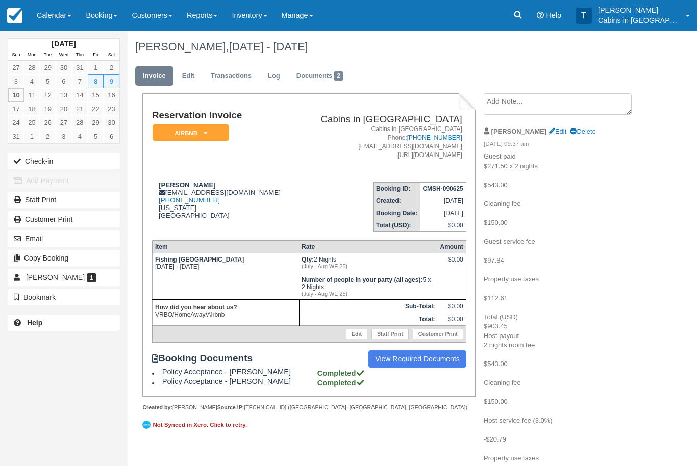
click at [618, 196] on p "Guest paid $271.50 x 2 nights $543.00 Cleaning fee $150.00 Guest service fee $9…" at bounding box center [563, 326] width 159 height 349
click at [213, 18] on link "Reports" at bounding box center [202, 15] width 45 height 31
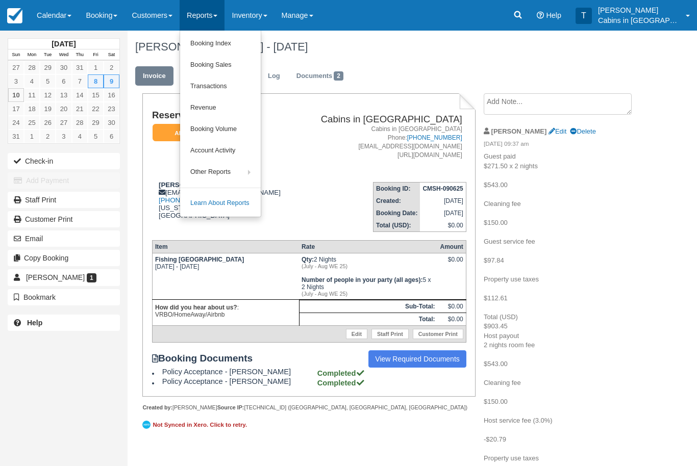
click at [244, 42] on link "Booking Index" at bounding box center [220, 43] width 81 height 21
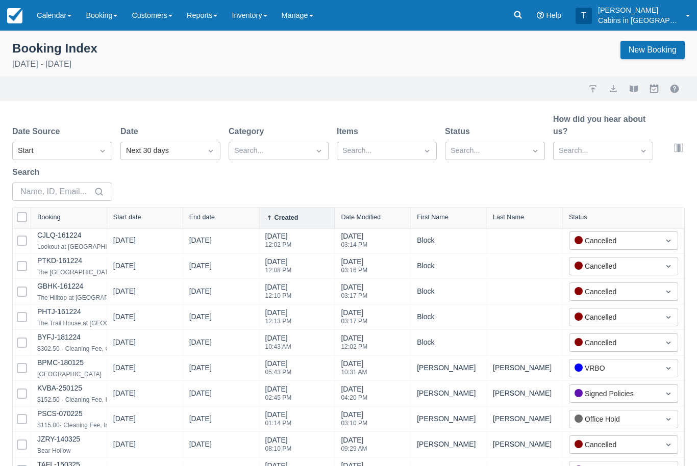
select select "25"
click at [99, 156] on icon "Dropdown icon" at bounding box center [102, 151] width 10 height 10
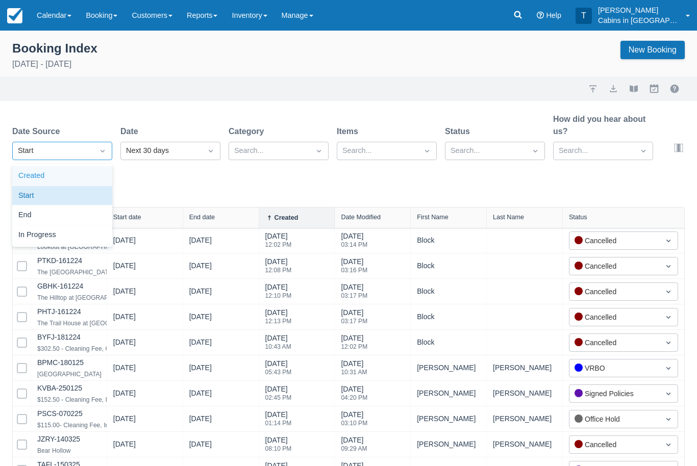
click at [95, 179] on div "Created" at bounding box center [62, 176] width 100 height 20
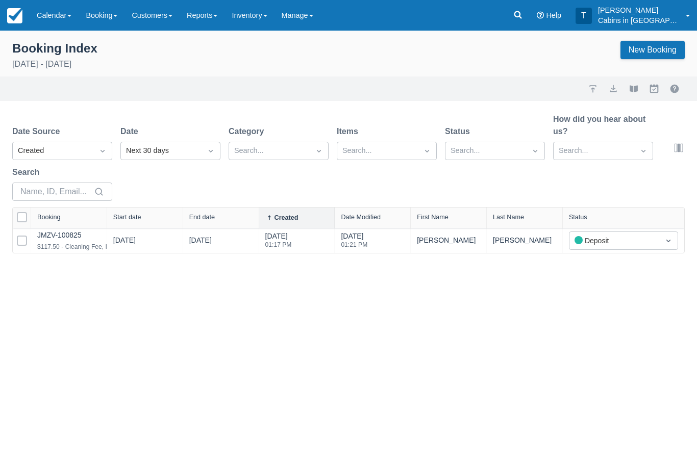
click at [74, 234] on link "JMZV-100825" at bounding box center [59, 235] width 44 height 8
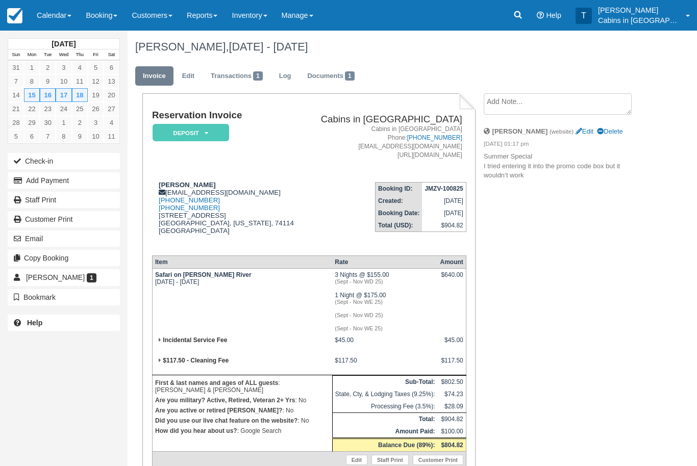
click at [211, 135] on em "Deposit" at bounding box center [191, 133] width 77 height 18
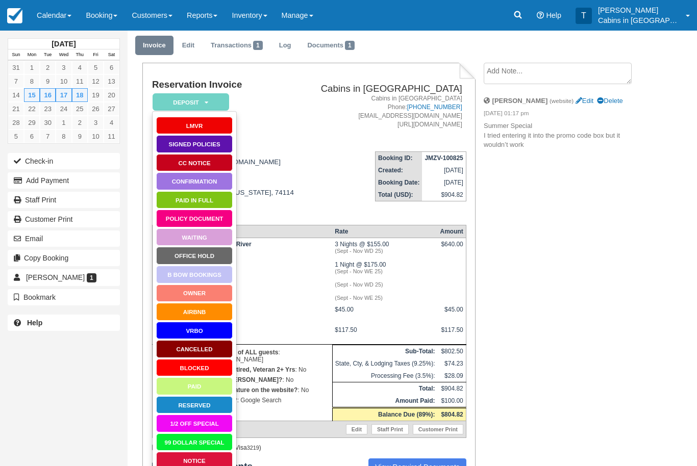
scroll to position [108, 0]
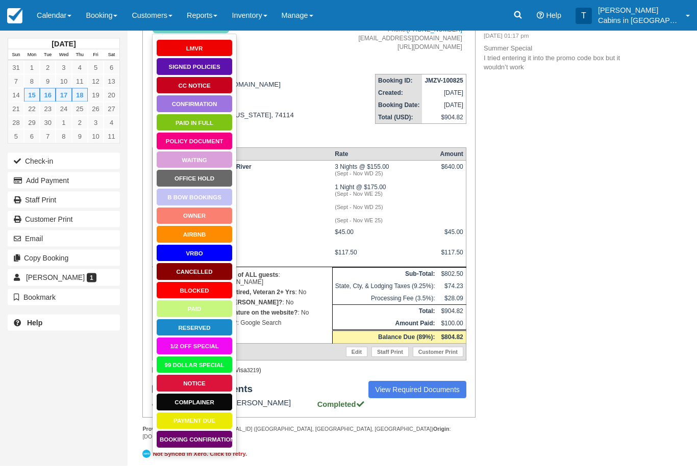
click at [208, 437] on link "Booking Confirmation" at bounding box center [194, 440] width 77 height 18
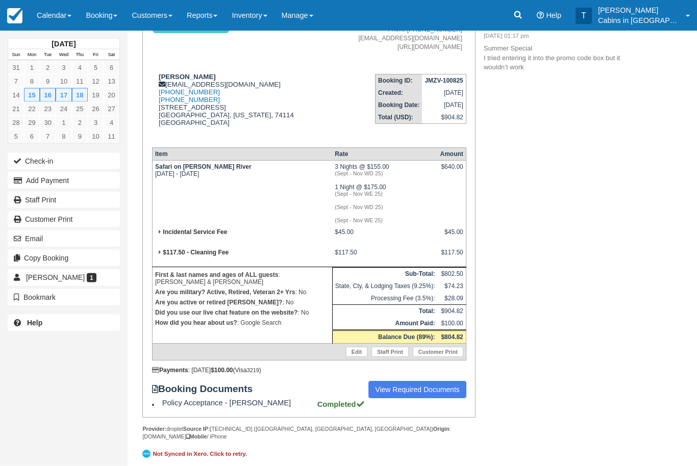
scroll to position [141, 0]
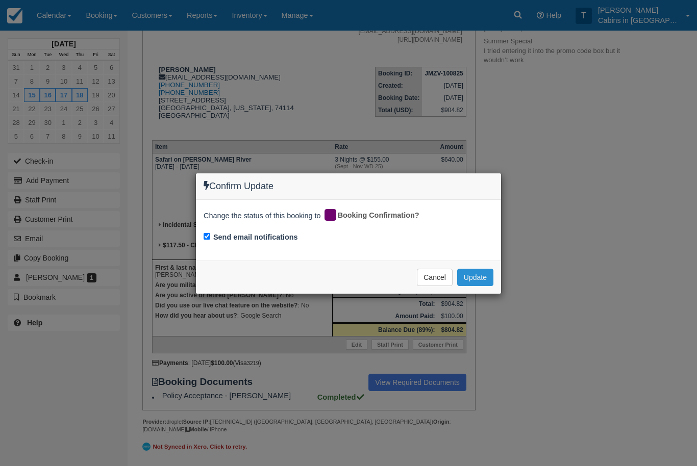
click at [478, 276] on button "Update" at bounding box center [475, 277] width 36 height 17
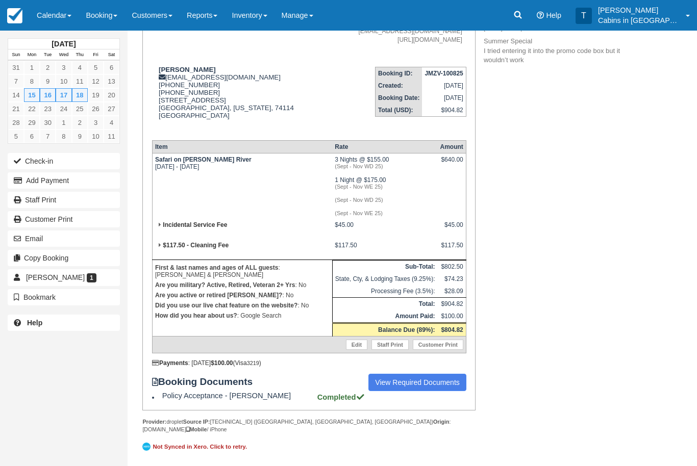
click at [158, 140] on th "Item" at bounding box center [242, 146] width 180 height 13
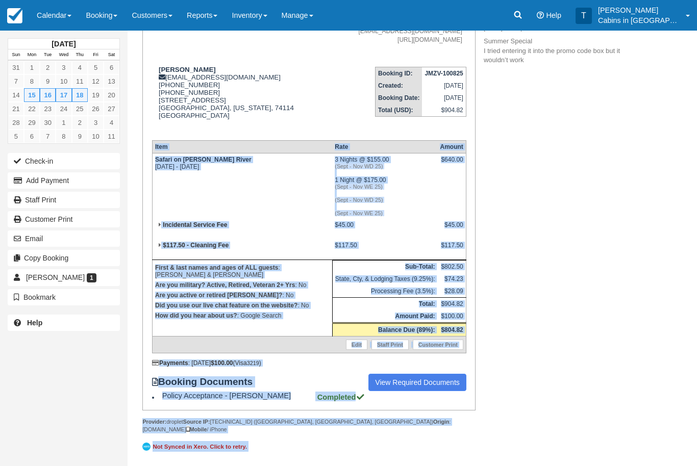
copy div "Item Rate Amount Safari on Glover River Mon Sep 15 2025 - Fri Sep 19 2025 3 Nig…"
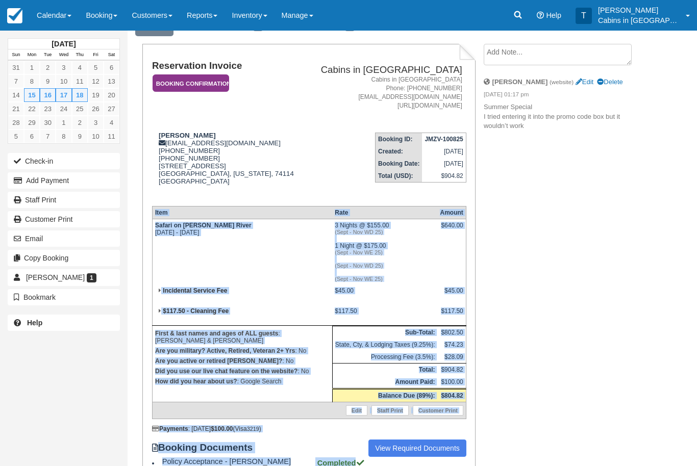
click at [558, 52] on textarea at bounding box center [558, 54] width 148 height 21
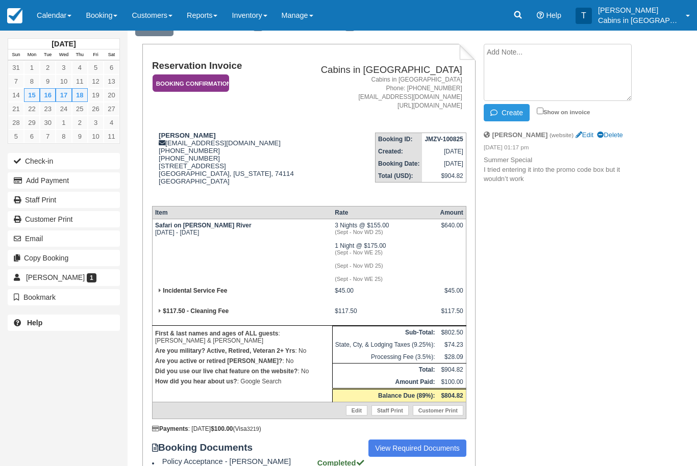
click at [539, 69] on textarea at bounding box center [558, 72] width 148 height 57
click at [505, 69] on textarea at bounding box center [558, 72] width 148 height 57
paste textarea "Item Rate Amount Safari on Glover River Mon Sep 15 2025 - Fri Sep 19 2025 3 Nig…"
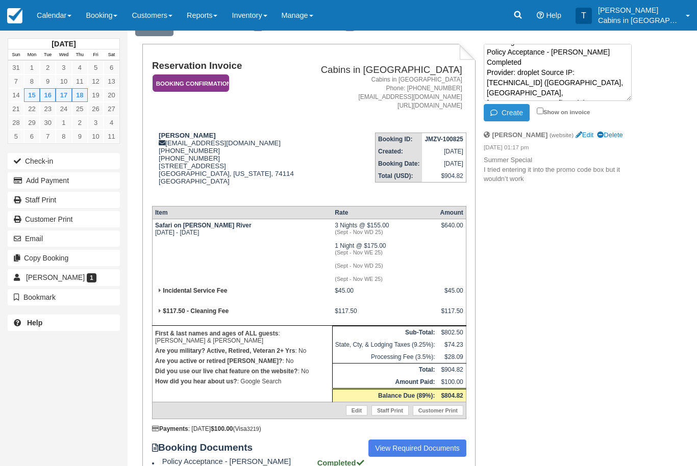
type textarea "Item Rate Amount Safari on Glover River Mon Sep 15 2025 - Fri Sep 19 2025 3 Nig…"
click at [508, 113] on button "Create" at bounding box center [507, 112] width 46 height 17
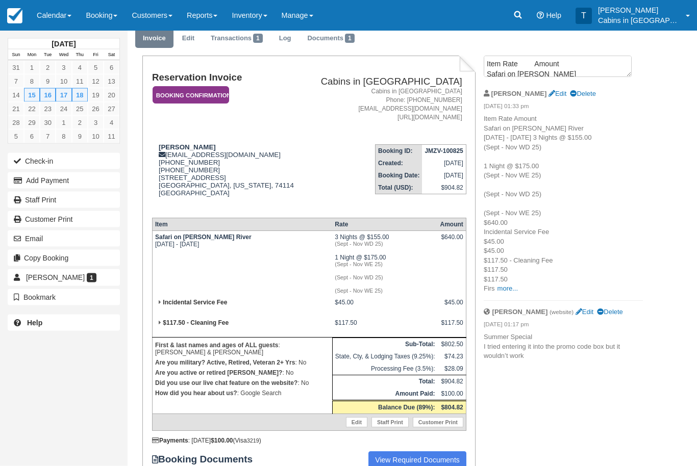
scroll to position [0, 0]
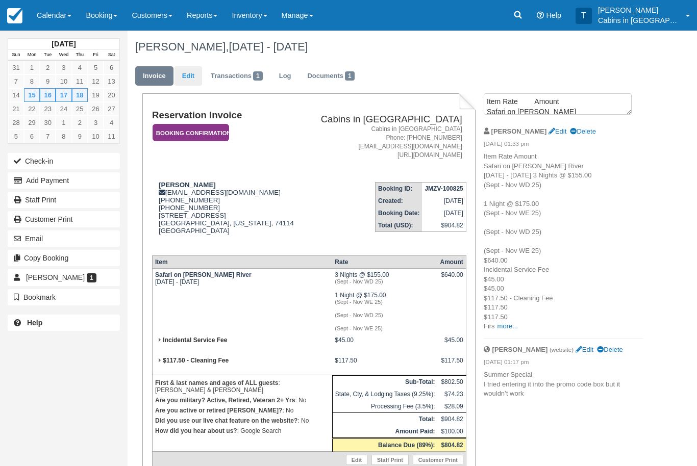
click at [188, 77] on link "Edit" at bounding box center [188, 76] width 28 height 20
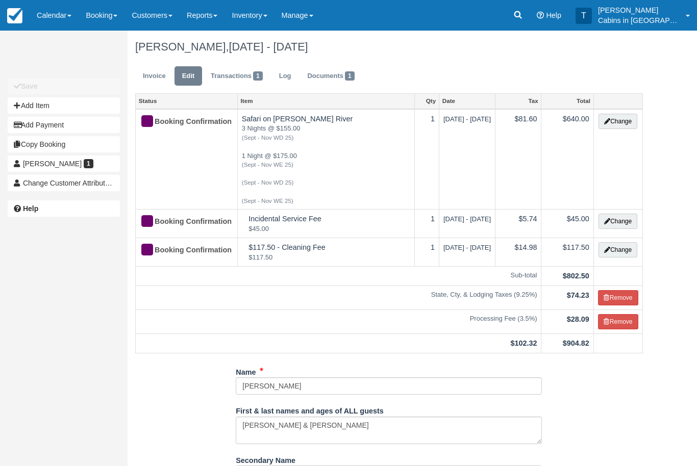
type input "(918) 935-6514"
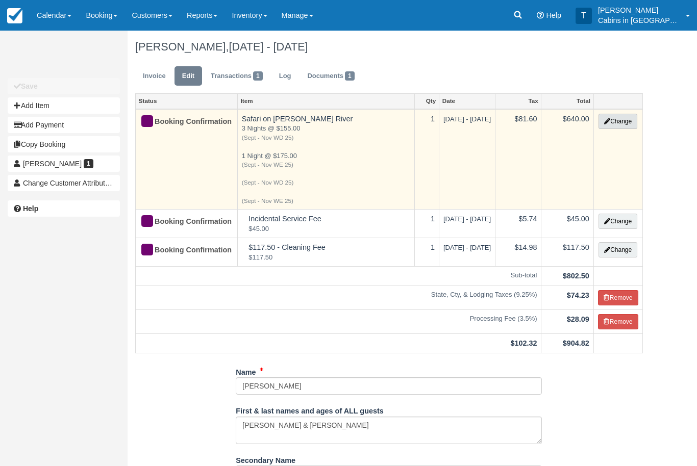
click at [619, 120] on button "Change" at bounding box center [617, 121] width 39 height 15
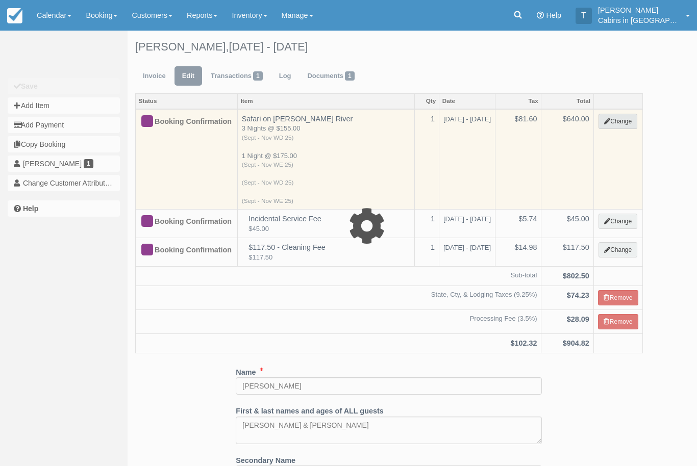
select select "1"
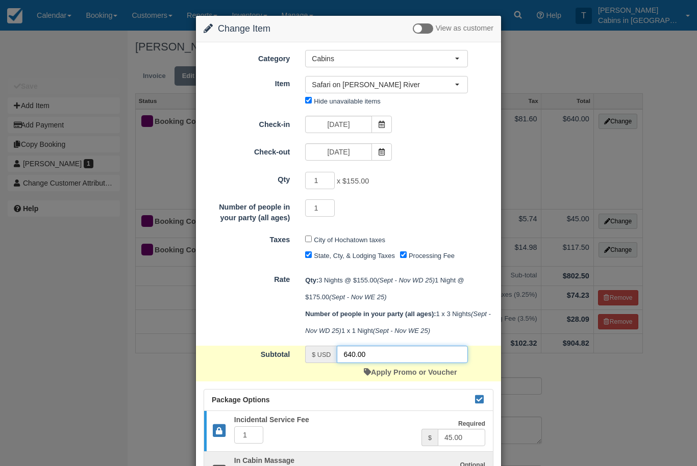
click at [379, 363] on input "640.00" at bounding box center [402, 354] width 131 height 17
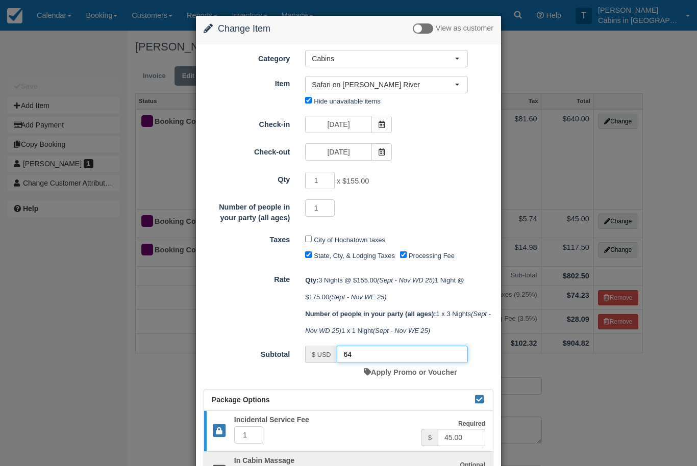
type input "6"
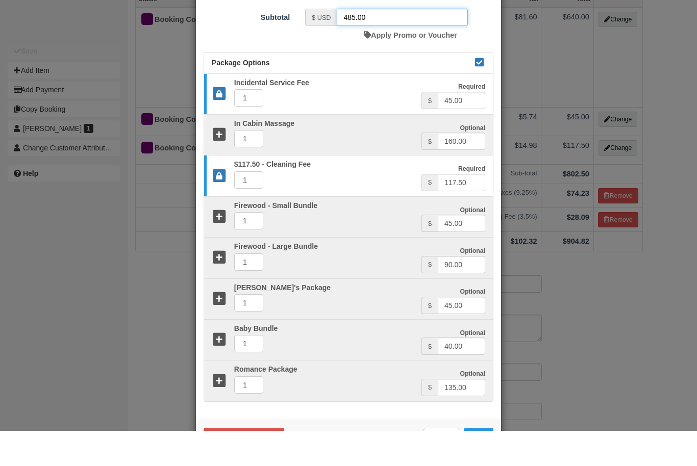
scroll to position [70, 0]
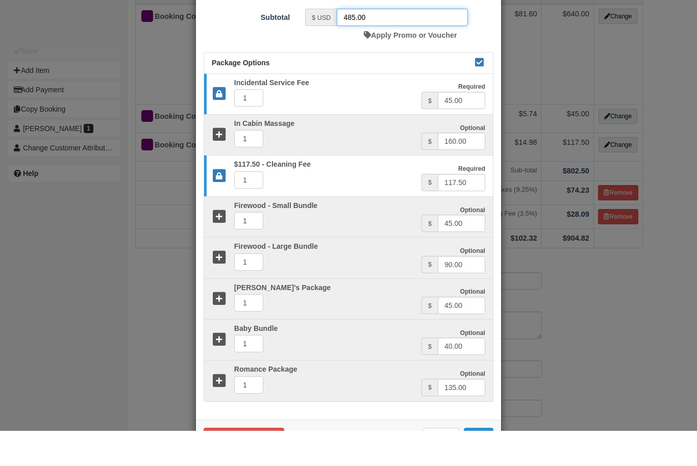
type input "485.00"
click at [488, 463] on button "Save" at bounding box center [479, 471] width 30 height 17
checkbox input "false"
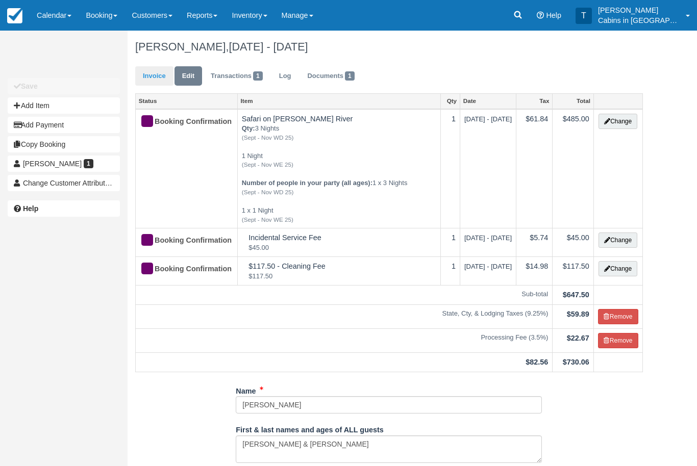
click at [152, 78] on link "Invoice" at bounding box center [154, 76] width 38 height 20
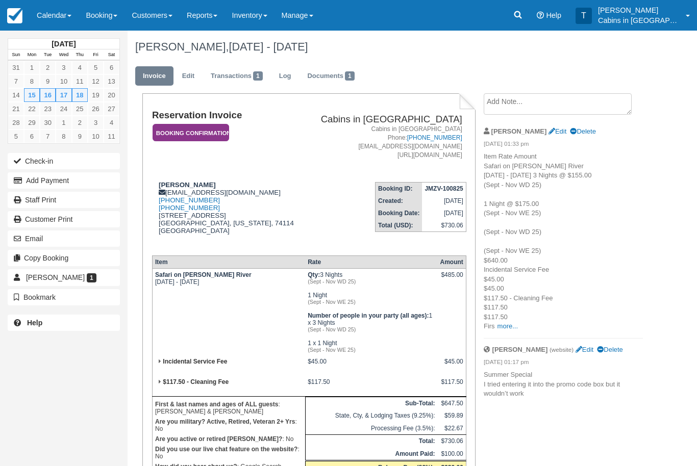
click at [212, 124] on em "Booking Confirmation" at bounding box center [191, 133] width 77 height 18
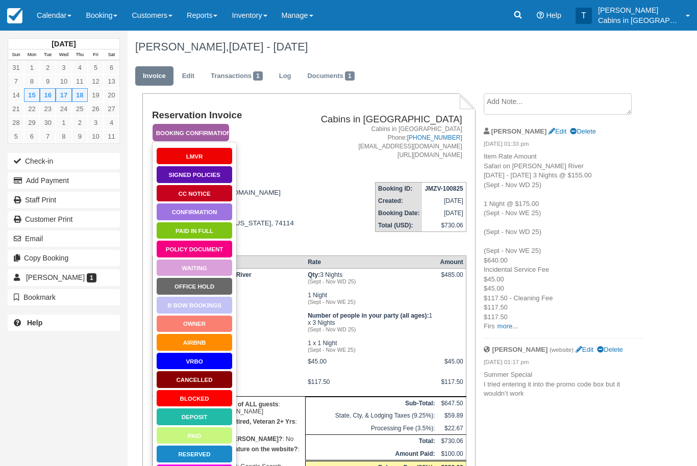
click at [214, 269] on link "Waiting" at bounding box center [194, 268] width 77 height 18
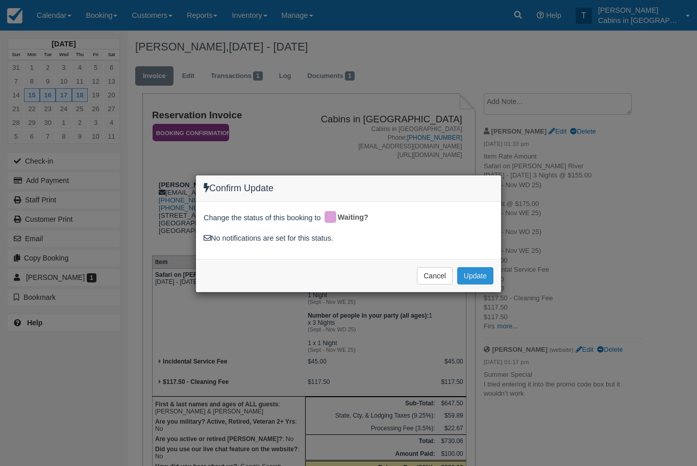
click at [479, 275] on button "Update" at bounding box center [475, 275] width 36 height 17
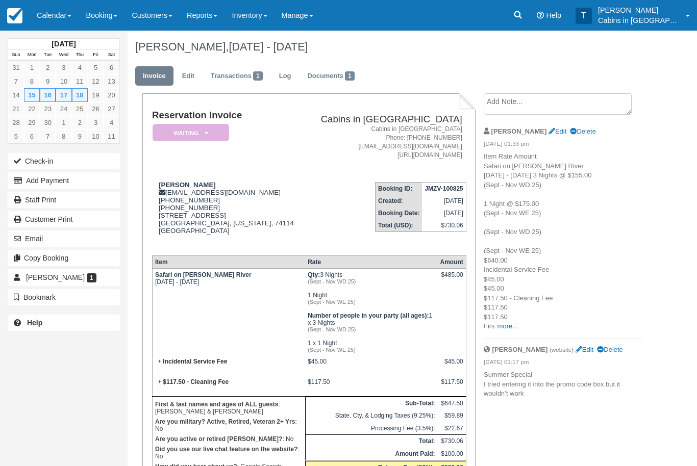
click at [214, 130] on em "Waiting" at bounding box center [191, 133] width 77 height 18
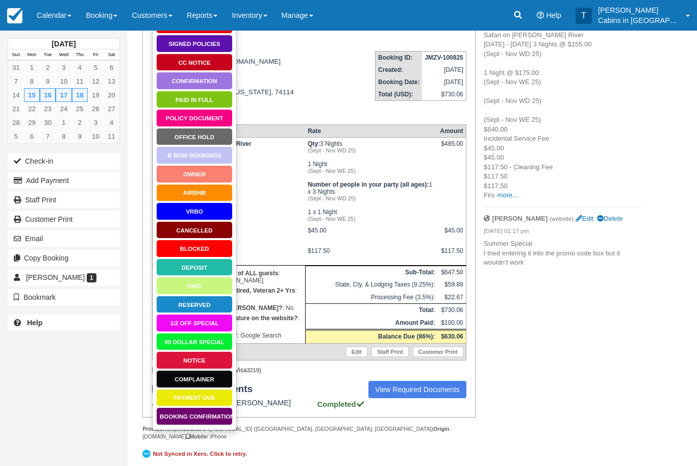
scroll to position [136, 0]
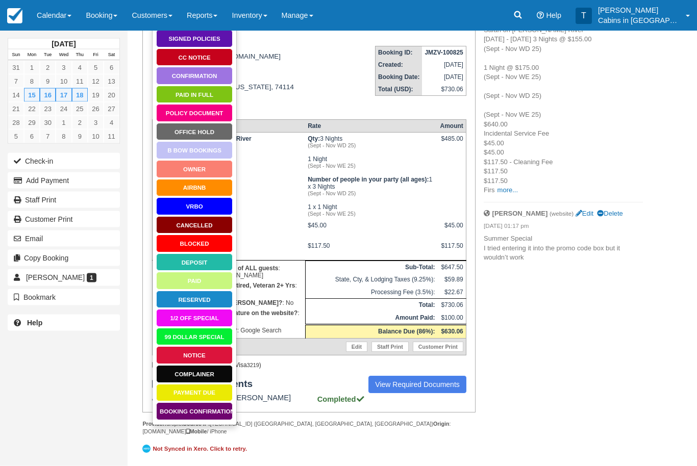
click at [216, 413] on link "Booking Confirmation" at bounding box center [194, 412] width 77 height 18
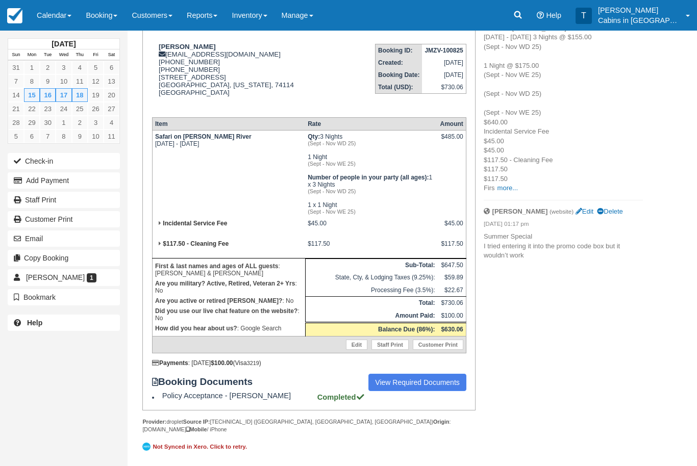
scroll to position [169, 0]
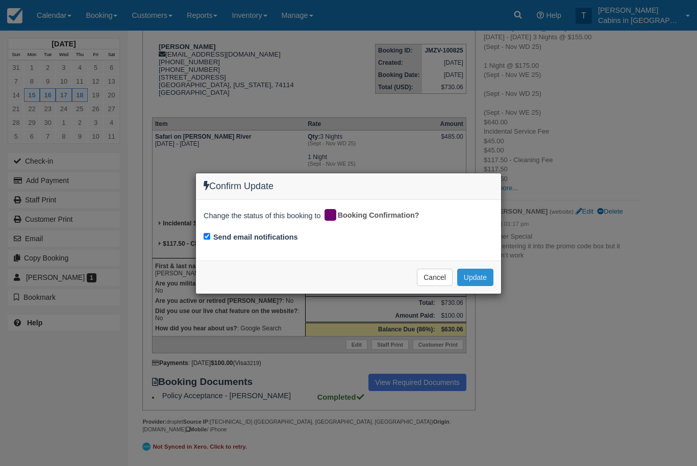
click at [482, 278] on button "Update" at bounding box center [475, 277] width 36 height 17
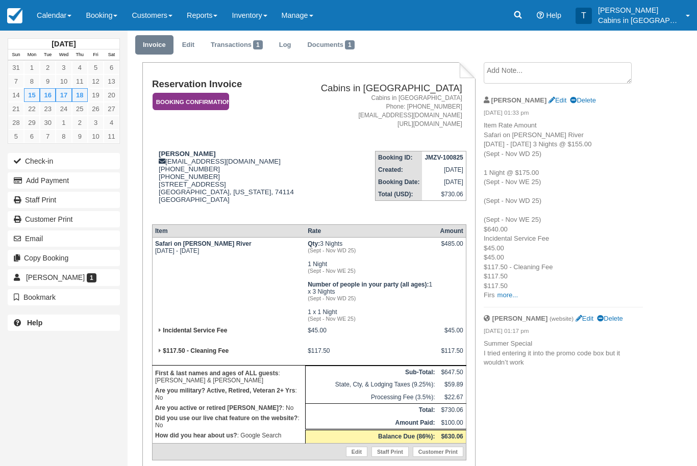
scroll to position [25, 0]
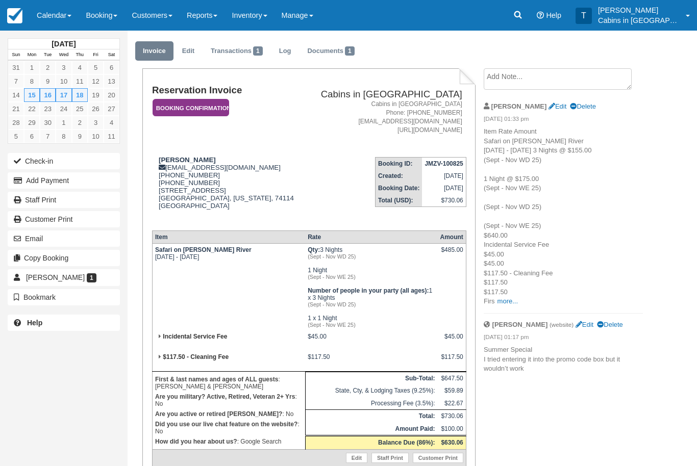
click at [219, 105] on em "Booking Confirmation" at bounding box center [191, 108] width 77 height 18
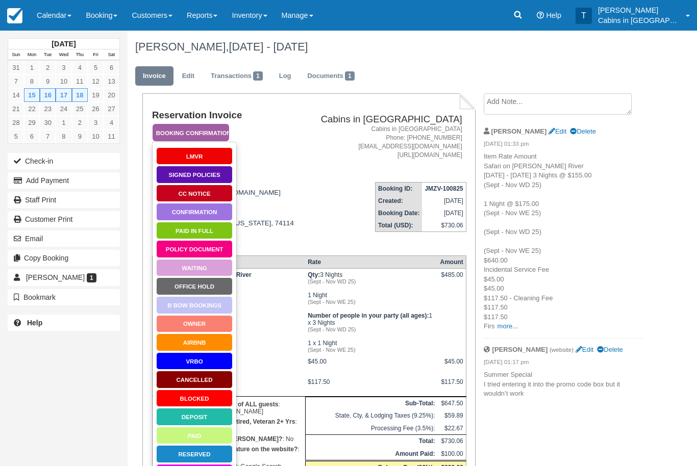
click at [217, 174] on link "Signed Policies" at bounding box center [194, 175] width 77 height 18
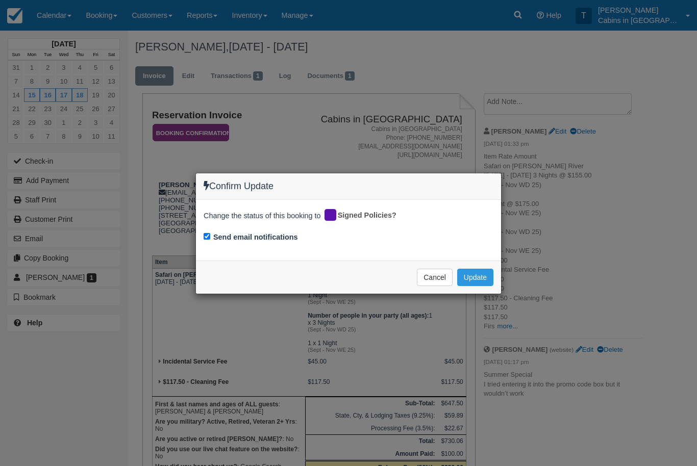
click at [478, 305] on div "Confirm Update Change the status of this booking to Signed Policies? Send email…" at bounding box center [348, 233] width 697 height 466
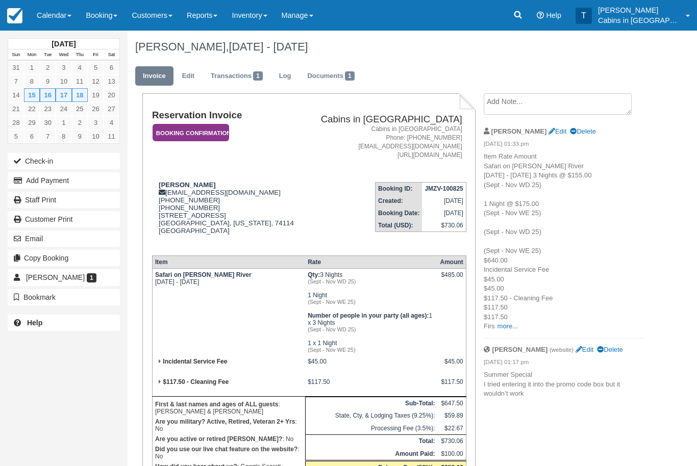
click at [558, 104] on textarea at bounding box center [558, 103] width 148 height 21
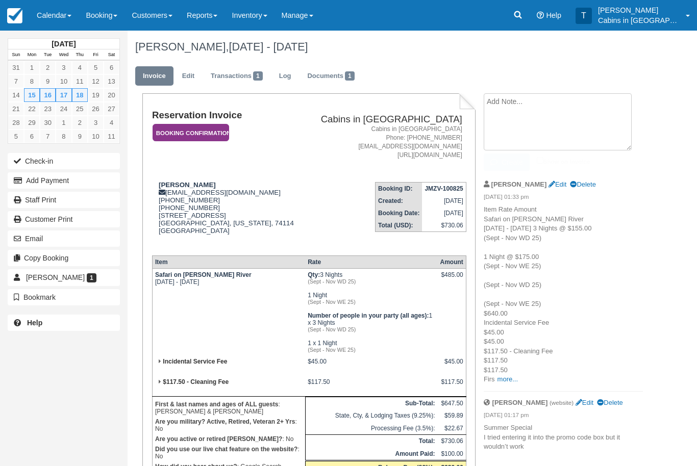
scroll to position [25, 0]
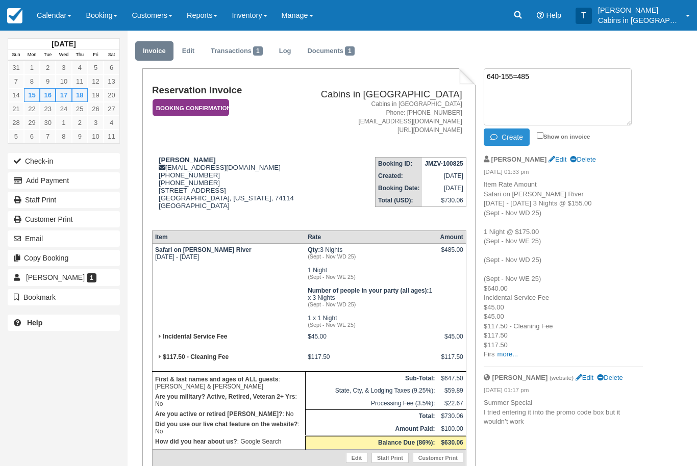
type textarea "640-155=485"
click at [513, 141] on button "Create" at bounding box center [507, 137] width 46 height 17
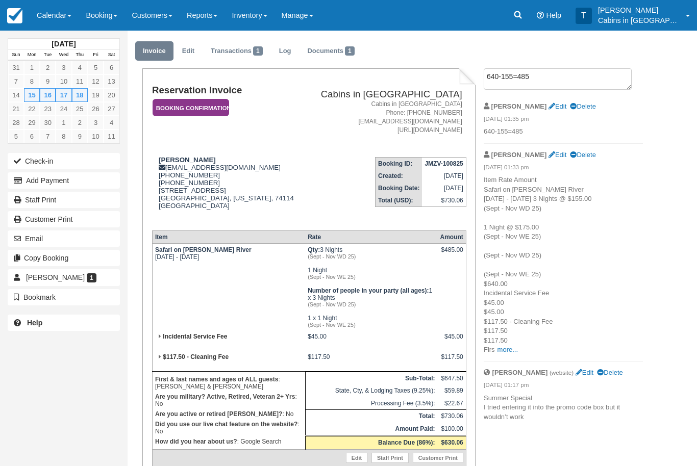
click at [209, 108] on em "Booking Confirmation" at bounding box center [191, 108] width 77 height 18
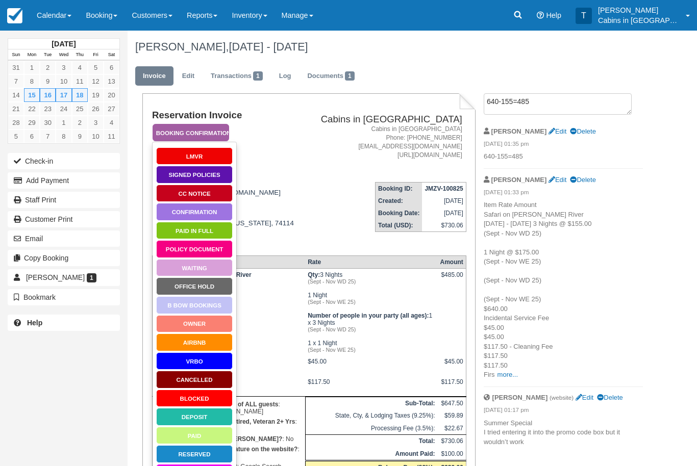
click at [216, 178] on link "Signed Policies" at bounding box center [194, 175] width 77 height 18
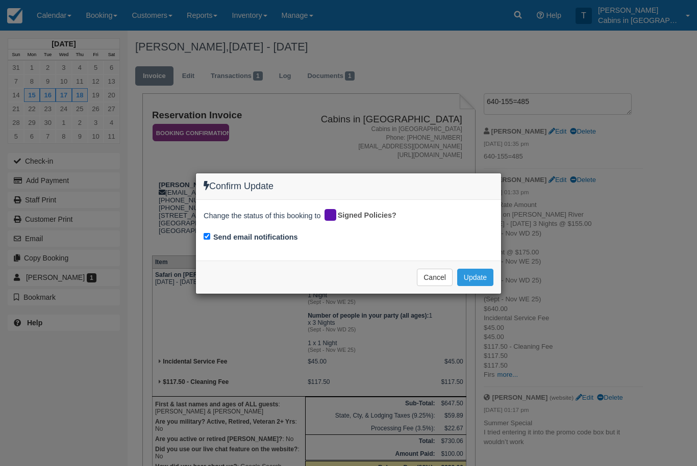
click at [481, 302] on div "Confirm Update Change the status of this booking to Signed Policies? Send email…" at bounding box center [348, 233] width 697 height 466
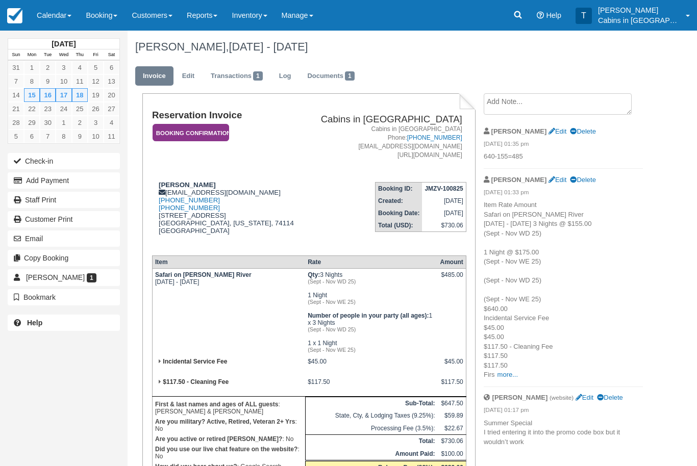
click at [213, 132] on em "Booking Confirmation" at bounding box center [191, 133] width 77 height 18
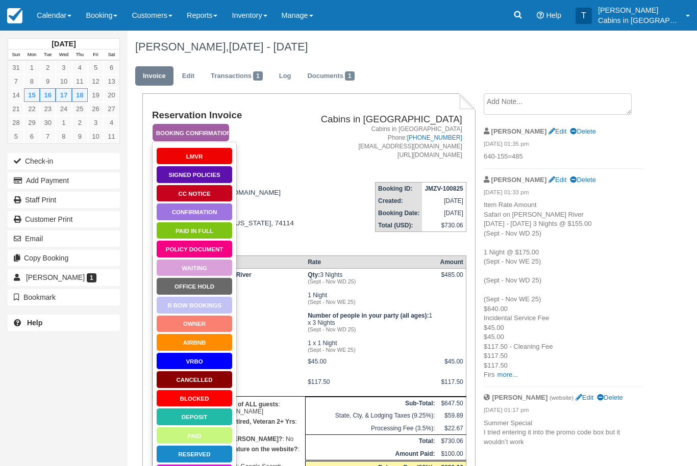
click at [214, 179] on link "Signed Policies" at bounding box center [194, 175] width 77 height 18
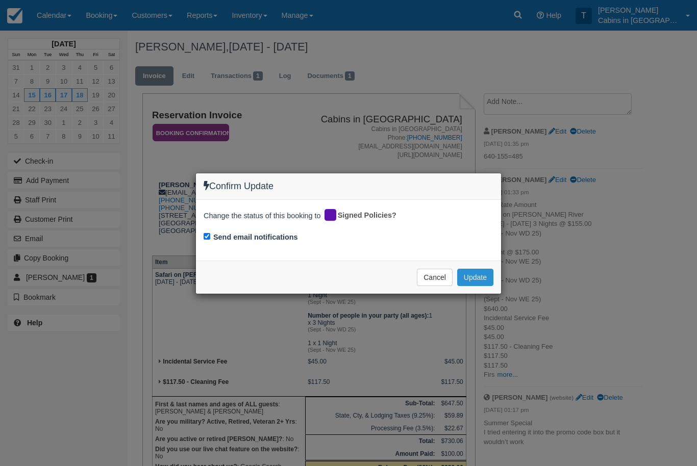
click at [482, 278] on button "Update" at bounding box center [475, 277] width 36 height 17
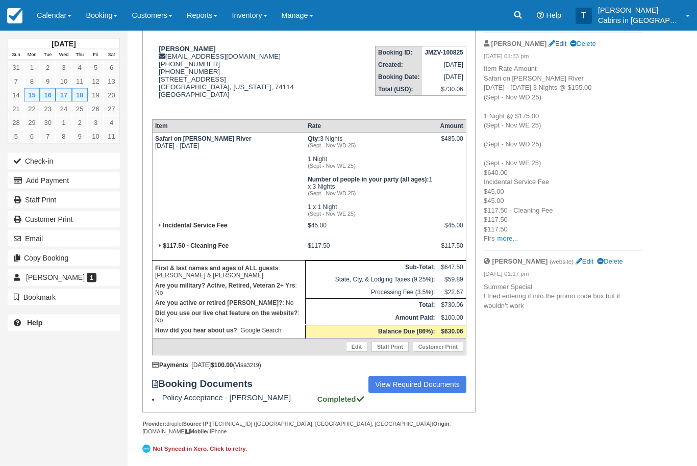
scroll to position [136, 0]
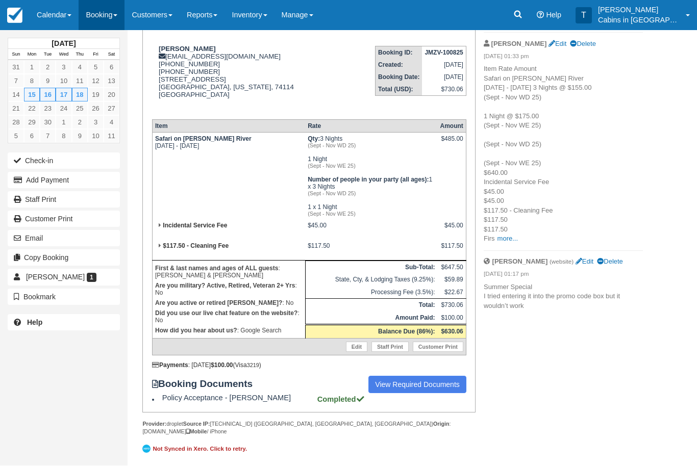
click at [108, 13] on link "Booking" at bounding box center [102, 15] width 46 height 31
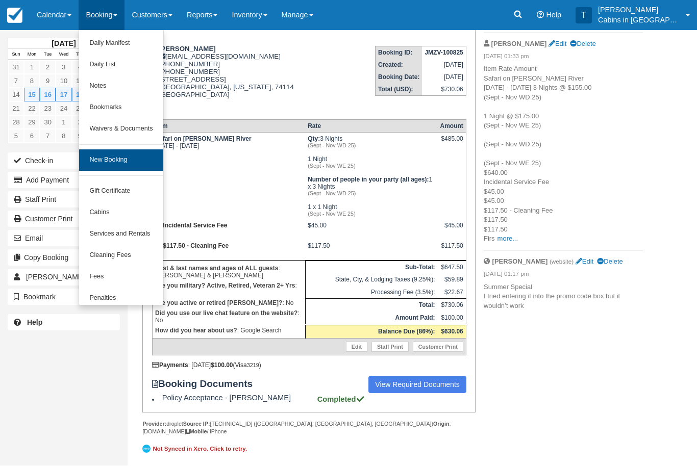
click at [131, 151] on link "New Booking" at bounding box center [121, 160] width 84 height 21
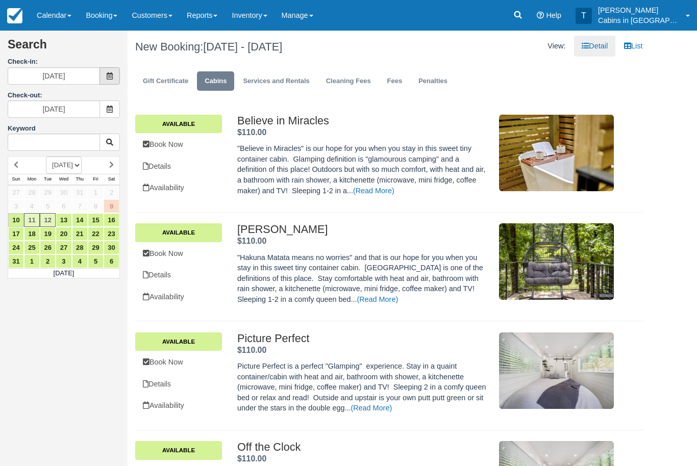
click at [110, 77] on icon at bounding box center [109, 75] width 7 height 7
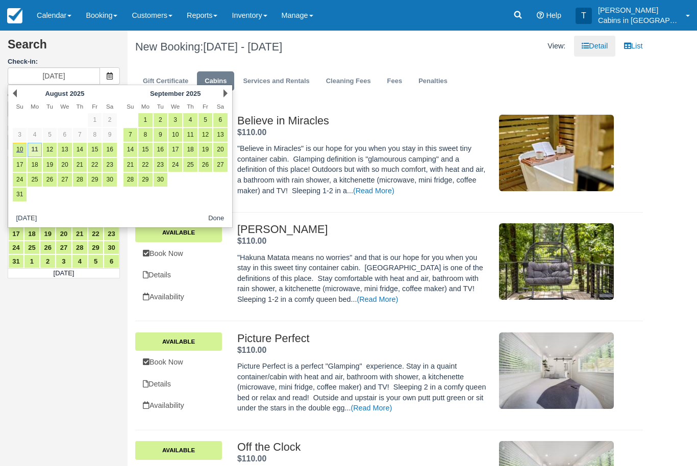
click at [32, 150] on link "11" at bounding box center [35, 150] width 14 height 14
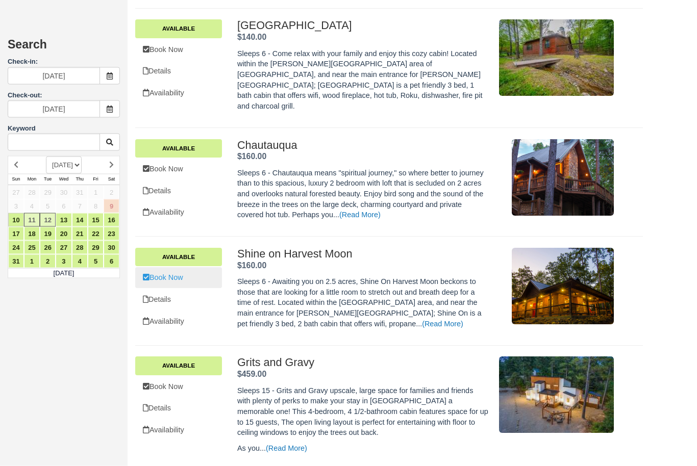
click at [186, 268] on link "Book Now" at bounding box center [178, 278] width 87 height 21
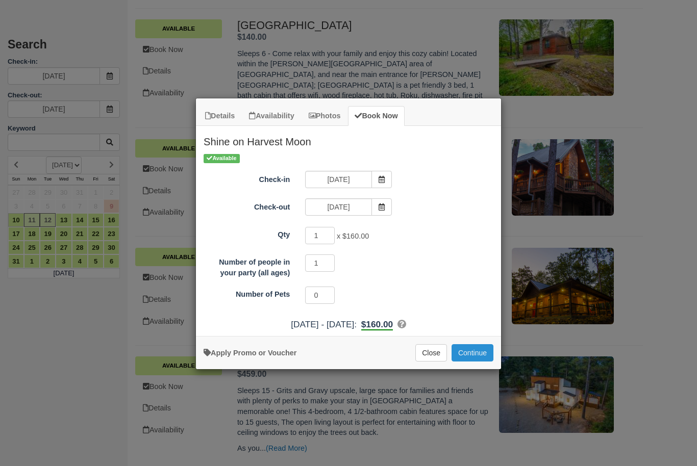
click at [480, 344] on button "Continue" at bounding box center [472, 352] width 42 height 17
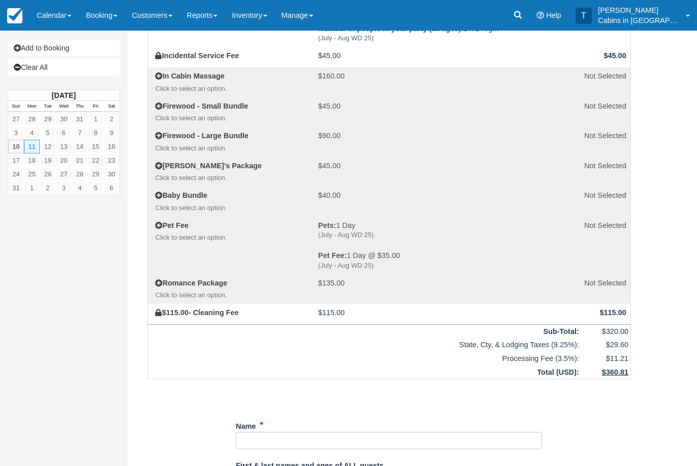
scroll to position [131, 0]
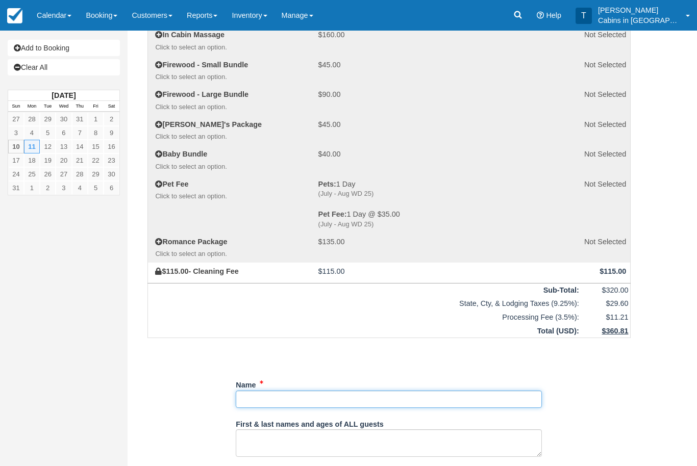
click at [310, 396] on input "Name" at bounding box center [389, 399] width 306 height 17
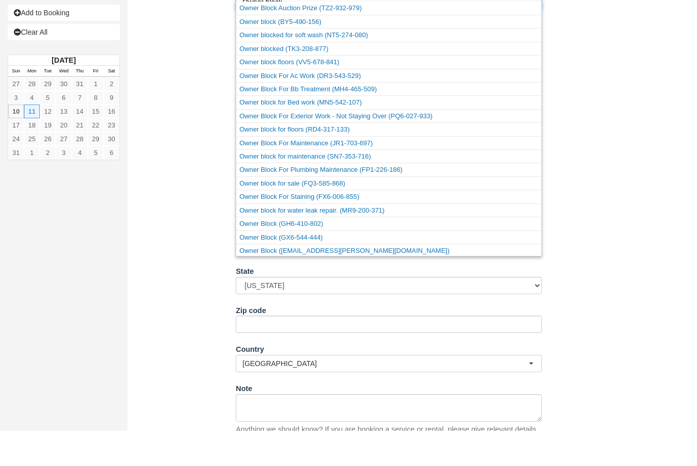
scroll to position [534, 0]
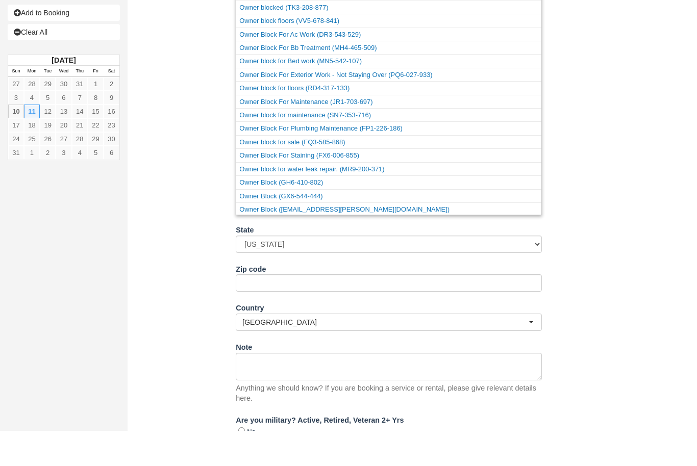
type input "Owner block"
click at [319, 388] on textarea "Note" at bounding box center [389, 402] width 306 height 28
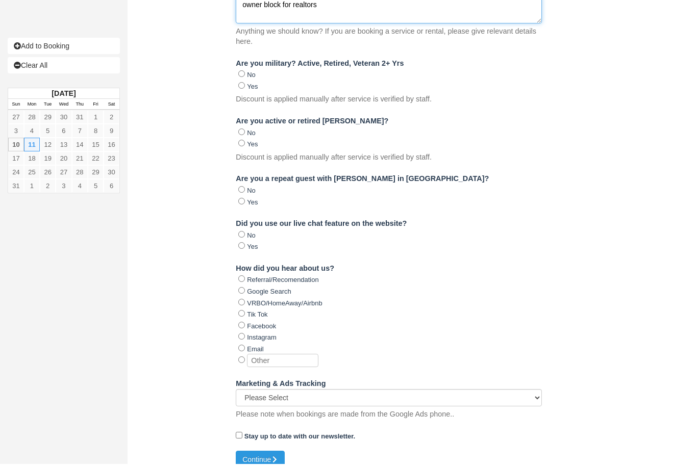
scroll to position [925, 0]
type textarea "owner block for realtors"
click at [274, 458] on icon "submit" at bounding box center [274, 461] width 7 height 7
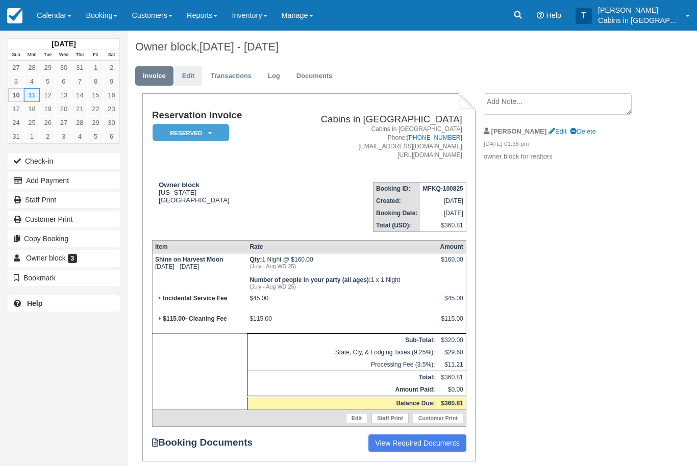
click at [192, 70] on link "Edit" at bounding box center [188, 76] width 28 height 20
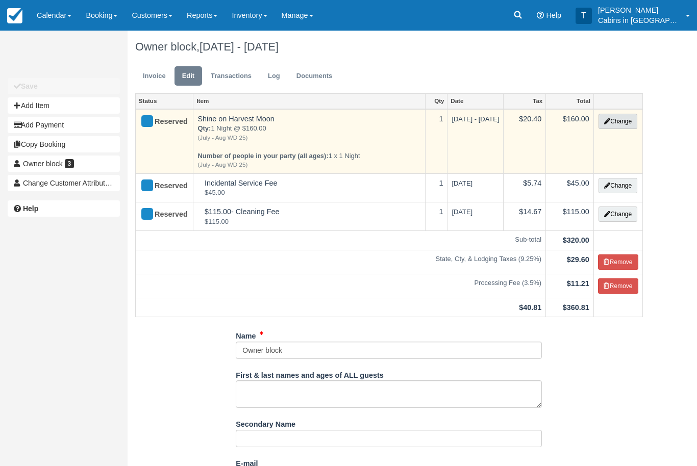
click at [626, 121] on button "Change" at bounding box center [617, 121] width 39 height 15
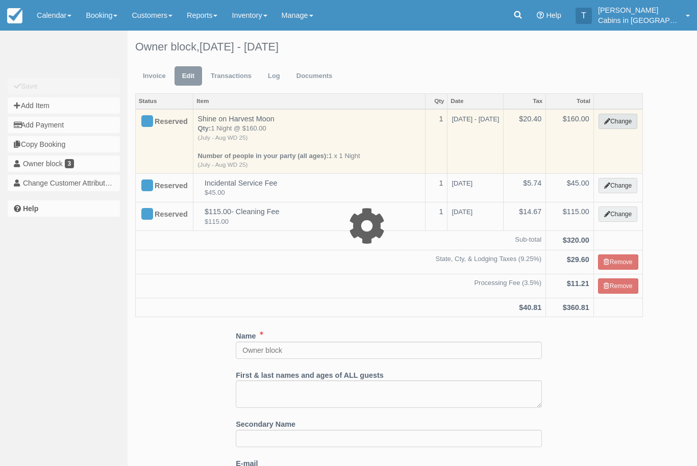
select select "1"
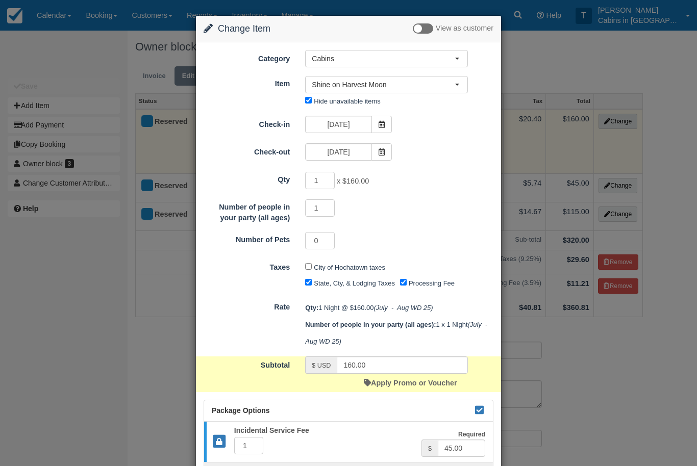
scroll to position [1, 0]
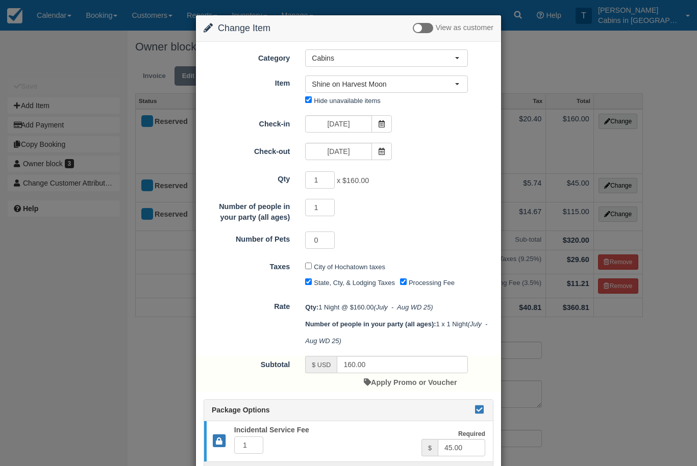
click at [477, 408] on icon at bounding box center [479, 409] width 12 height 7
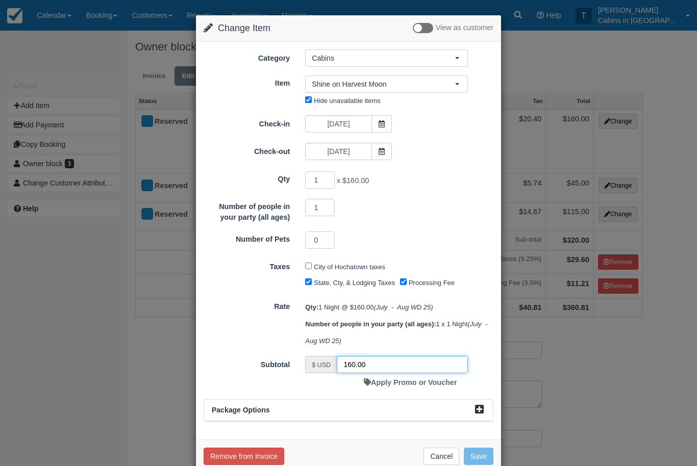
click at [386, 359] on input "160.00" at bounding box center [402, 364] width 131 height 17
type input "1"
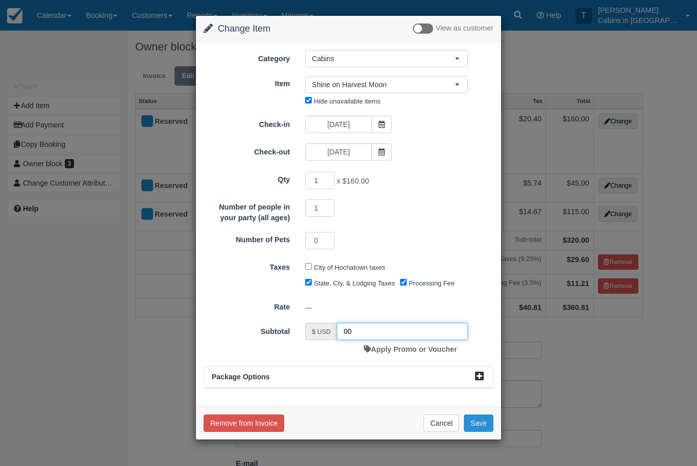
type input "00"
click at [484, 418] on button "Save" at bounding box center [479, 423] width 30 height 17
checkbox input "false"
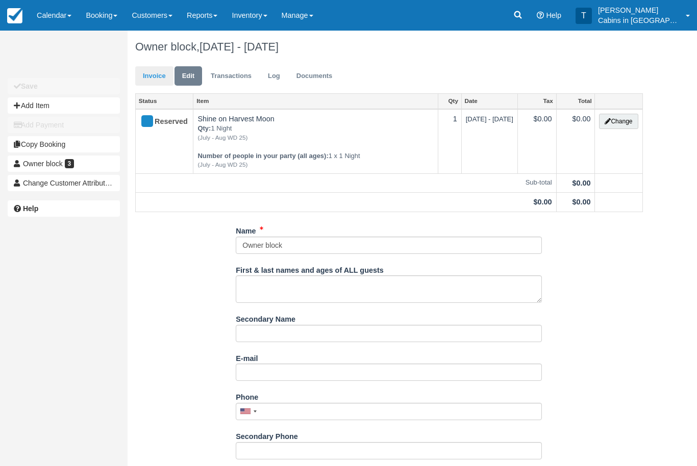
click at [163, 69] on link "Invoice" at bounding box center [154, 76] width 38 height 20
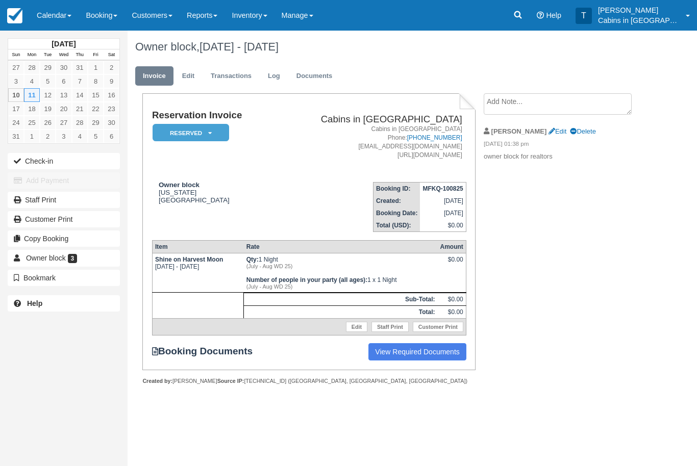
click at [209, 130] on icon at bounding box center [210, 133] width 4 height 6
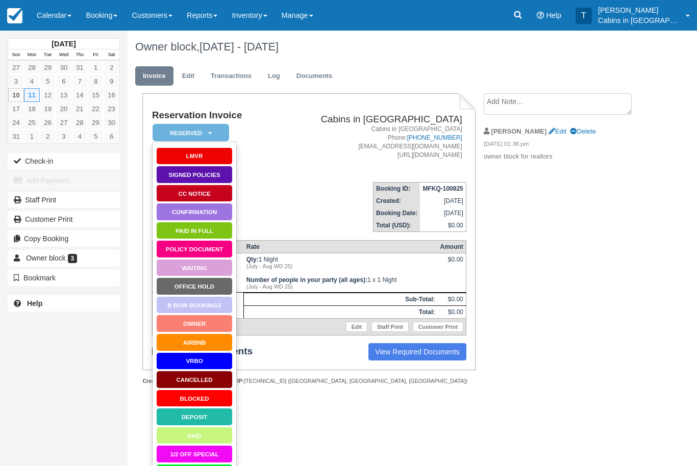
click at [214, 398] on link "Blocked" at bounding box center [194, 399] width 77 height 18
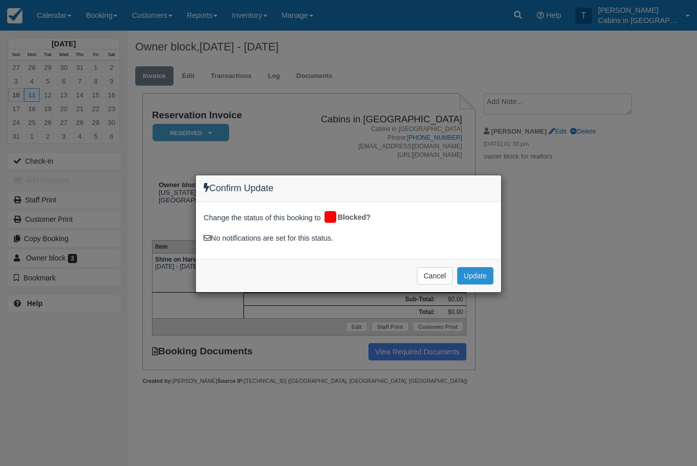
click at [487, 276] on button "Update" at bounding box center [475, 275] width 36 height 17
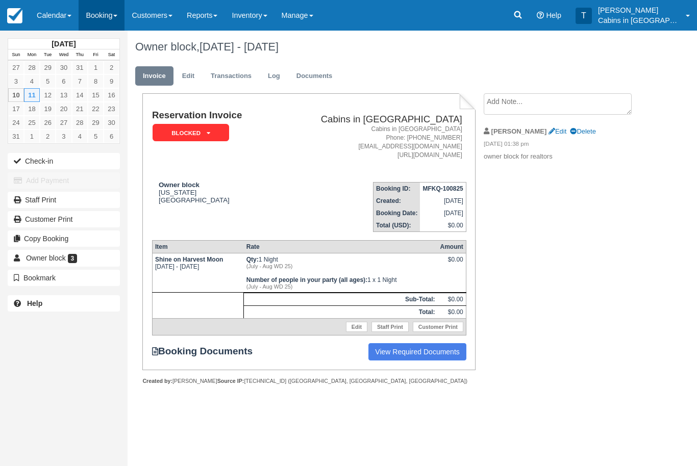
click at [105, 15] on link "Booking" at bounding box center [102, 15] width 46 height 31
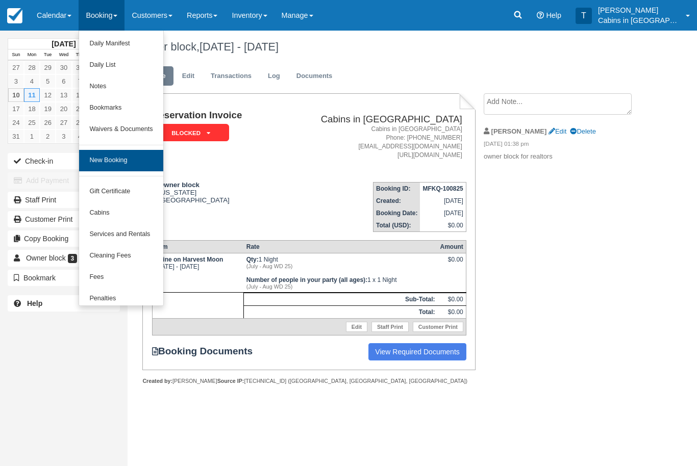
click at [133, 157] on link "New Booking" at bounding box center [121, 160] width 84 height 21
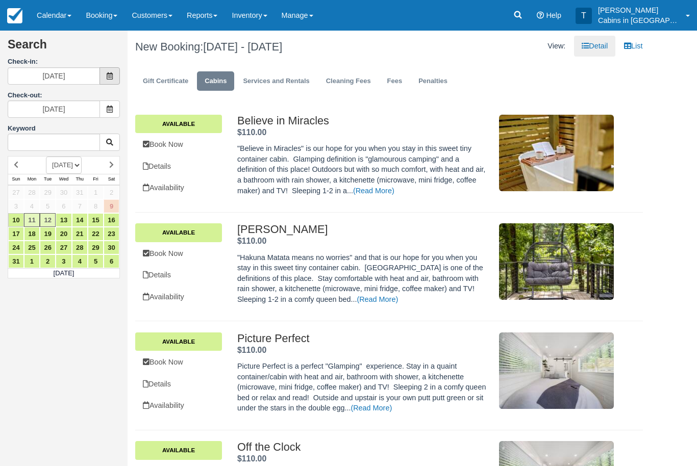
click at [110, 78] on icon at bounding box center [109, 75] width 7 height 7
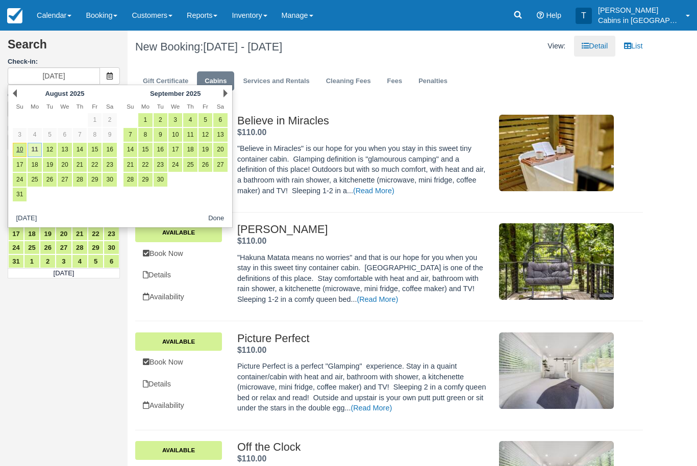
click at [39, 149] on link "11" at bounding box center [35, 150] width 14 height 14
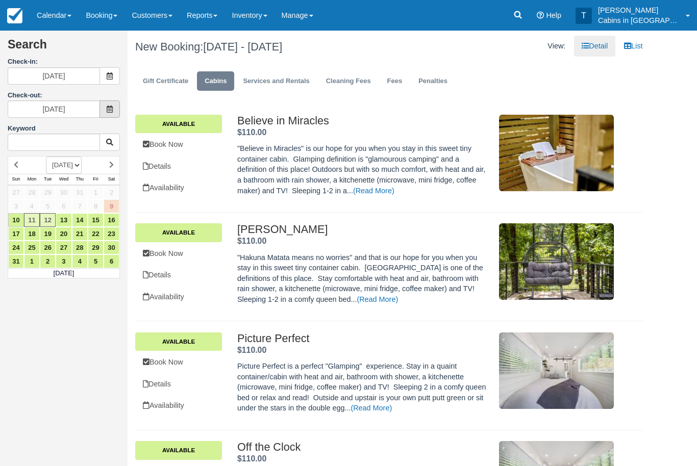
click at [110, 108] on icon at bounding box center [109, 109] width 7 height 7
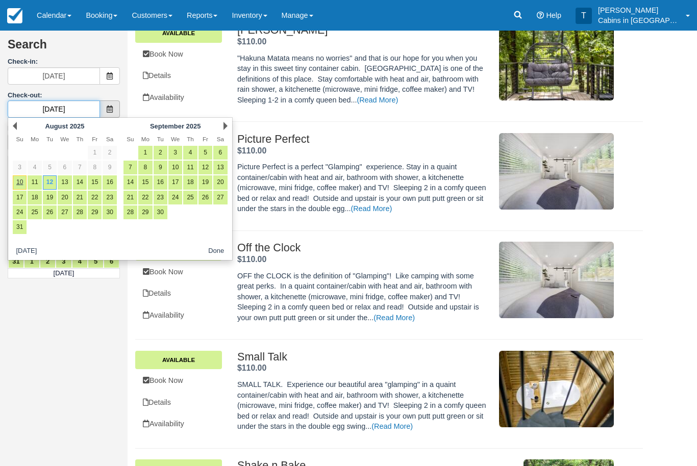
scroll to position [199, 0]
click at [46, 180] on link "12" at bounding box center [50, 182] width 14 height 14
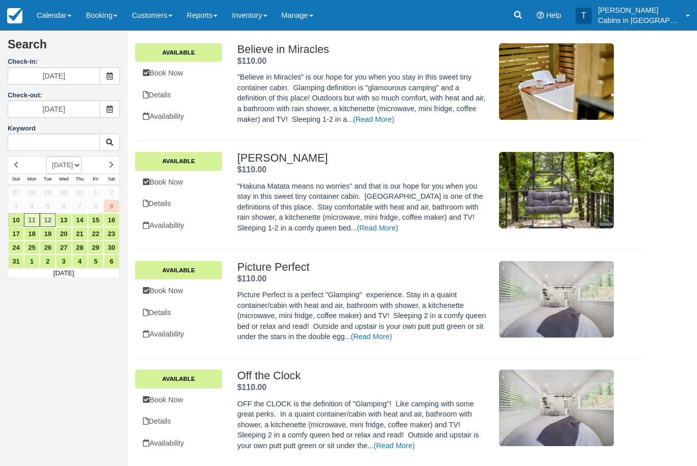
scroll to position [0, 0]
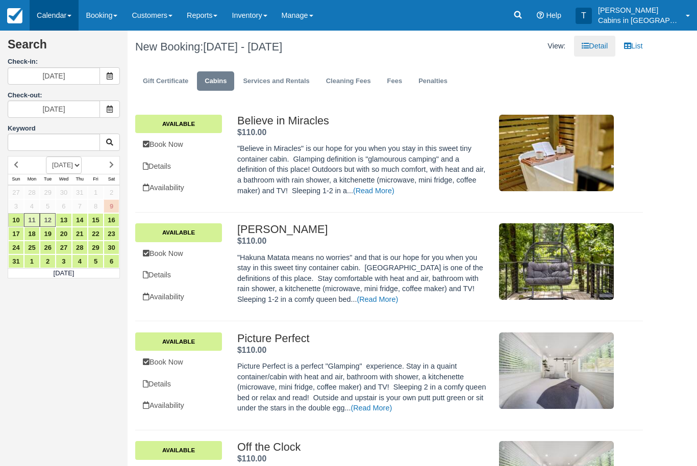
click at [52, 15] on link "Calendar" at bounding box center [54, 15] width 49 height 31
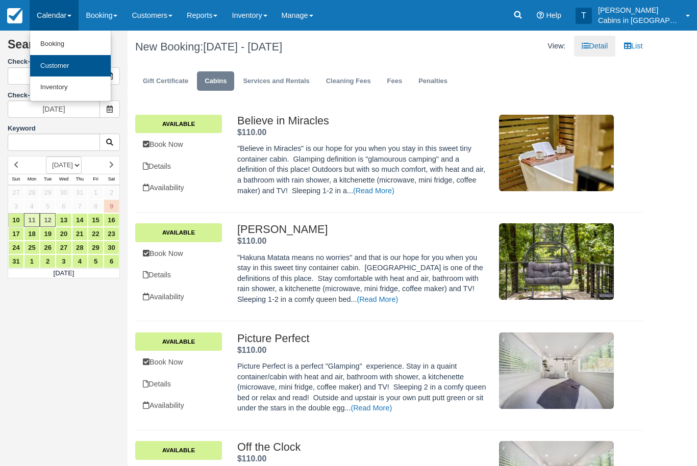
click at [85, 68] on link "Customer" at bounding box center [70, 66] width 81 height 22
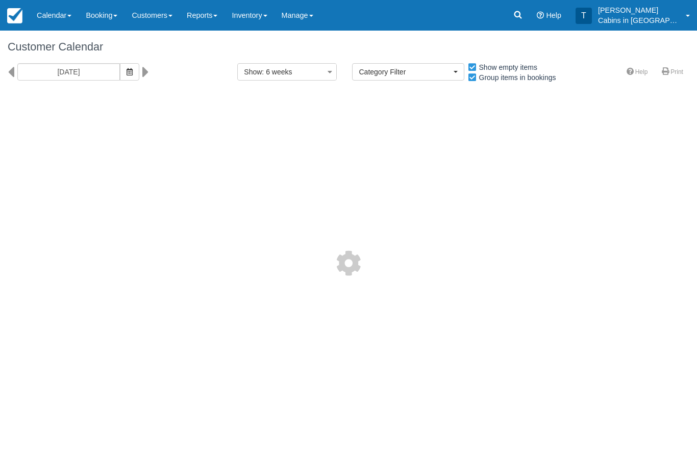
select select
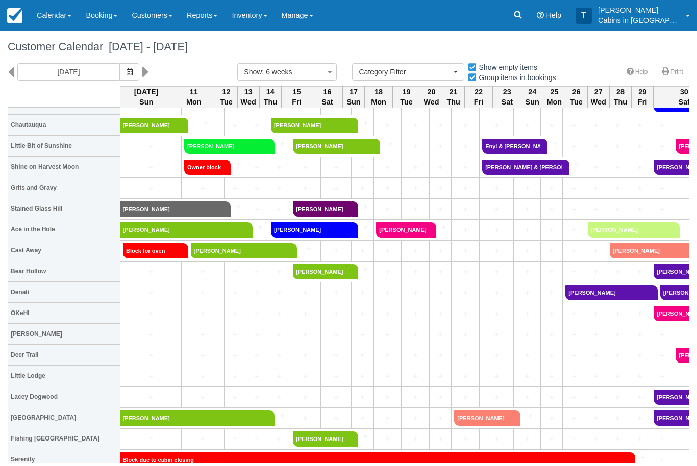
scroll to position [444, 0]
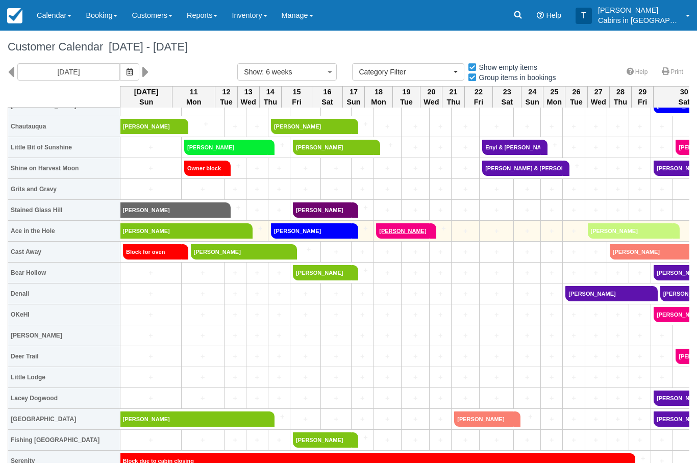
click at [415, 228] on link "[PERSON_NAME]" at bounding box center [402, 230] width 53 height 15
